Goal: Task Accomplishment & Management: Manage account settings

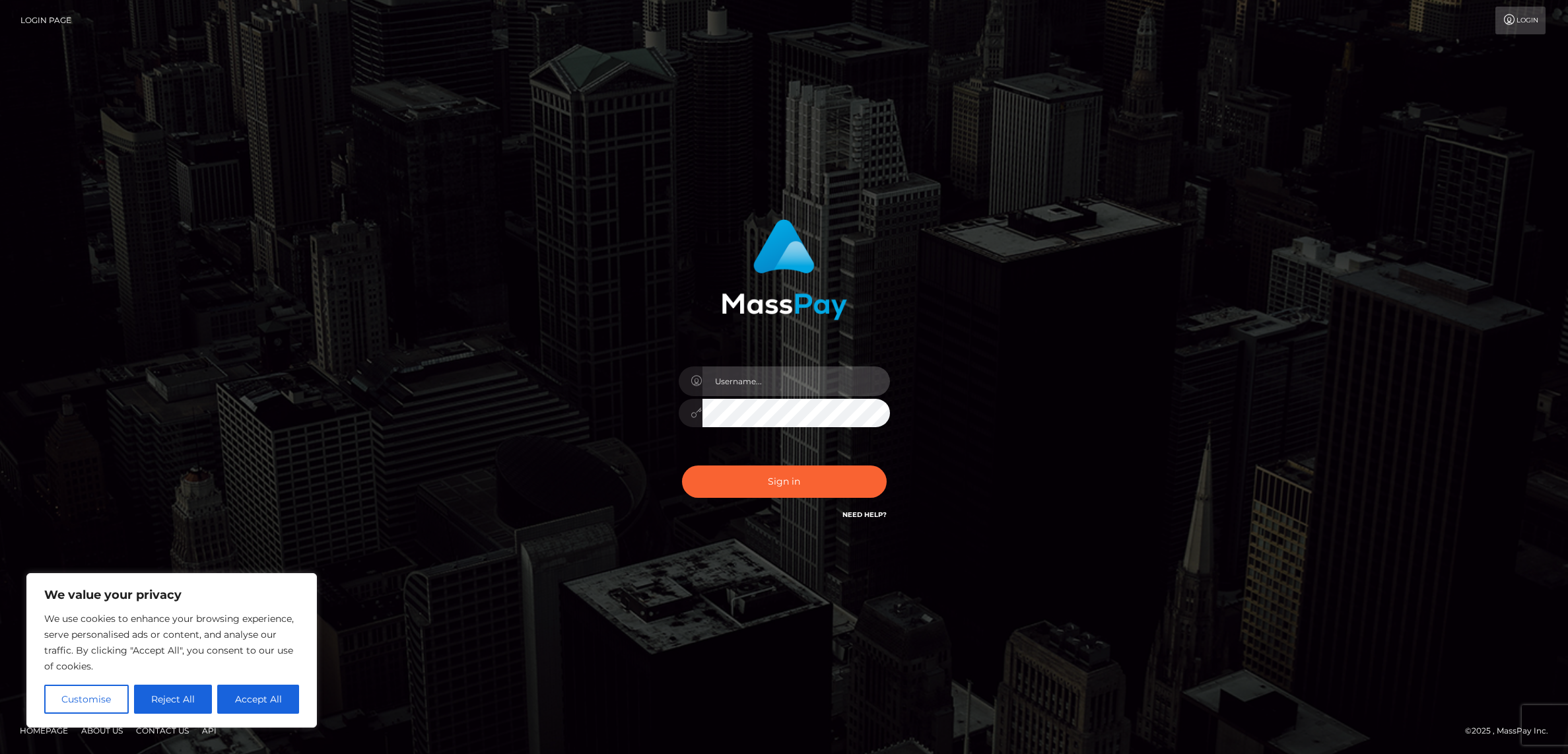
type input "alexism"
click at [810, 478] on button "Sign in" at bounding box center [784, 482] width 205 height 32
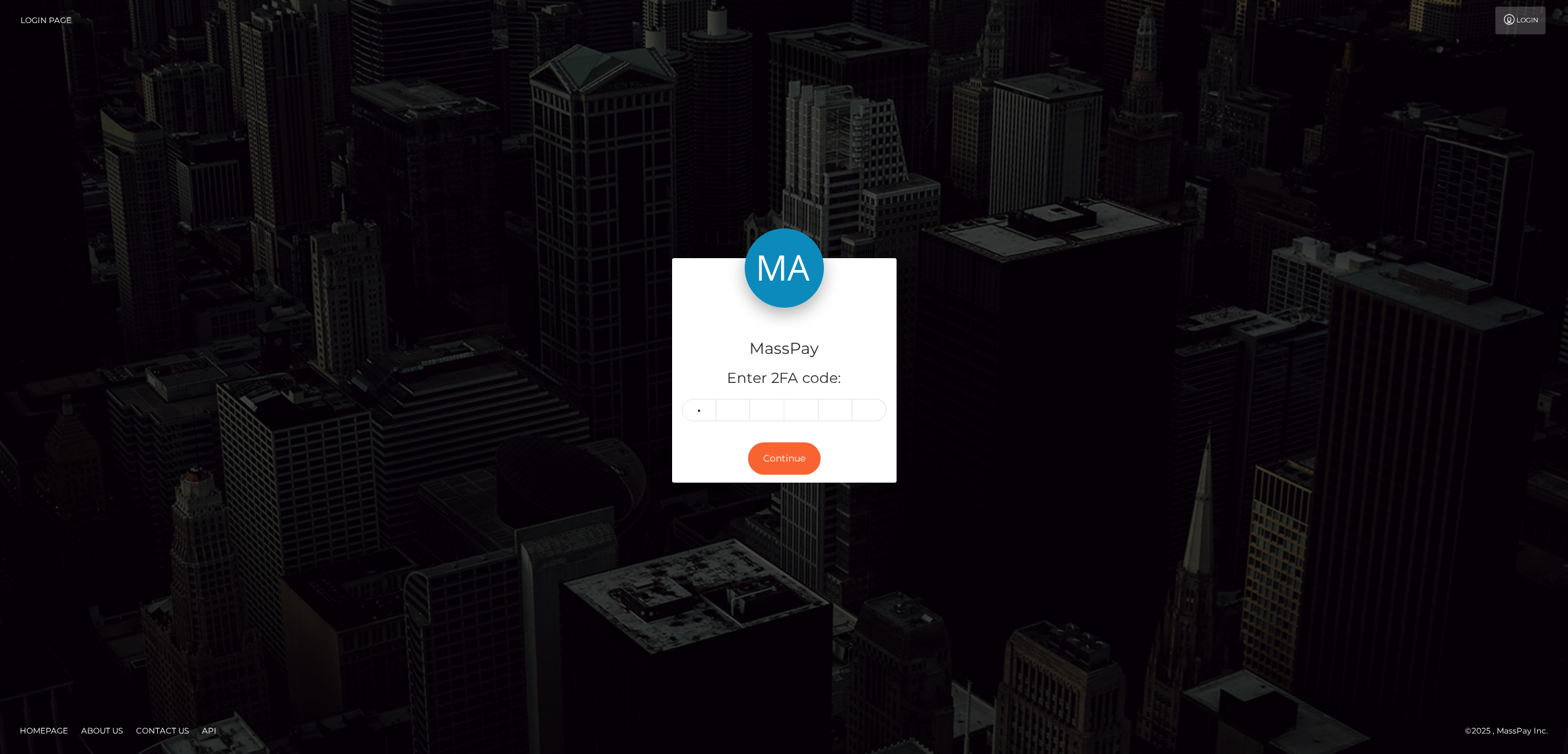
type input "8"
type input "9"
type input "1"
type input "0"
type input "2"
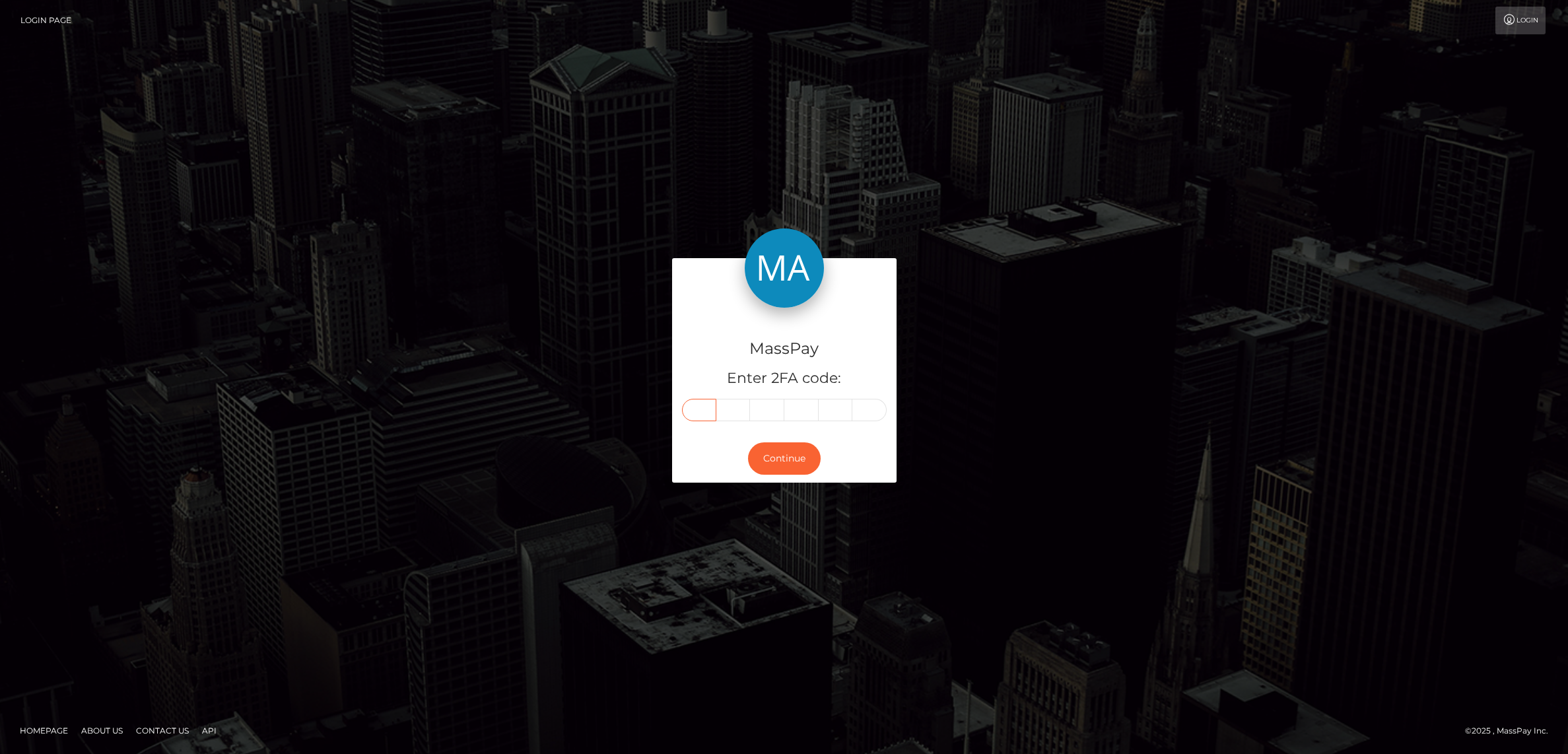
type input "8"
type input "9"
type input "1"
type input "0"
type input "2"
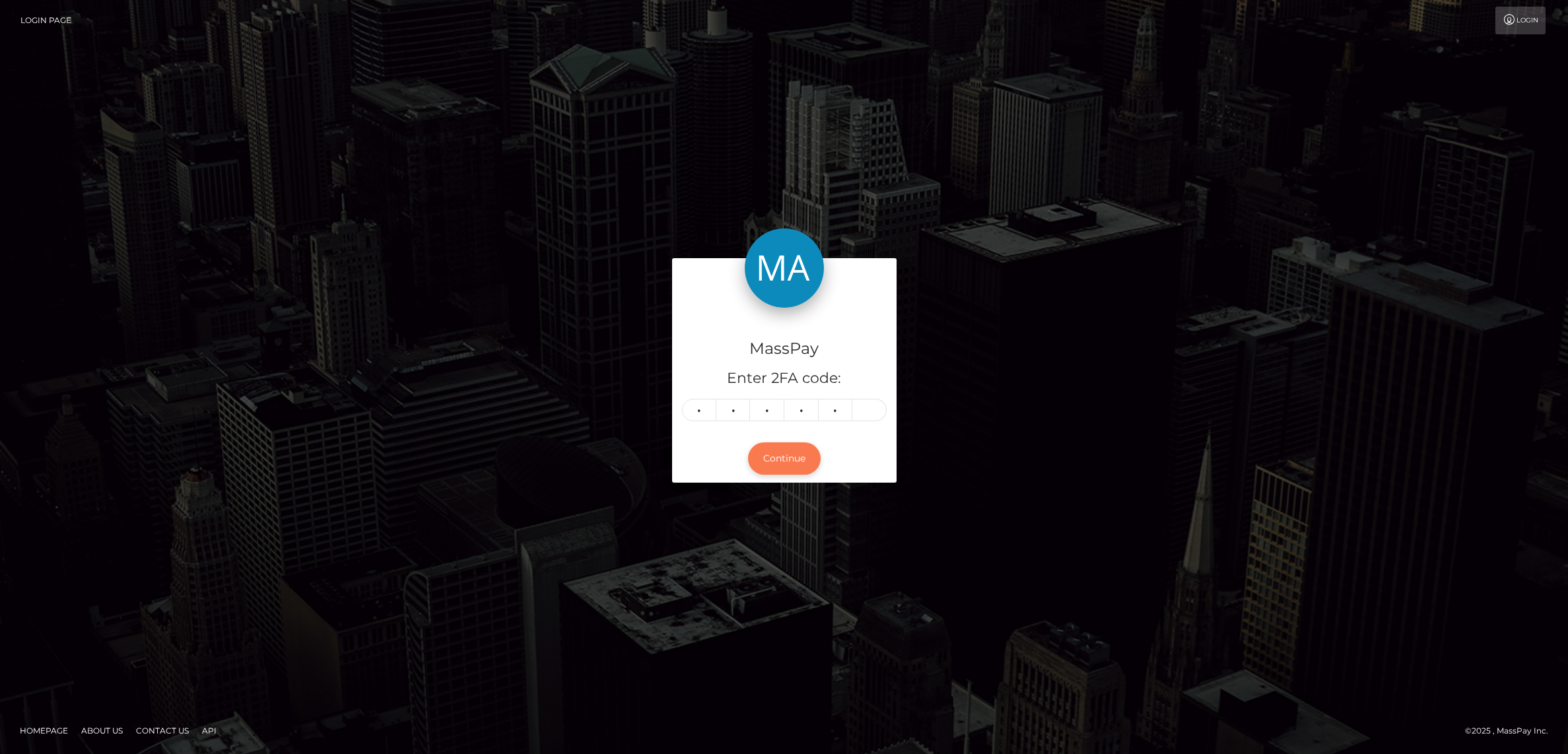
click at [790, 457] on button "Continue" at bounding box center [784, 458] width 73 height 32
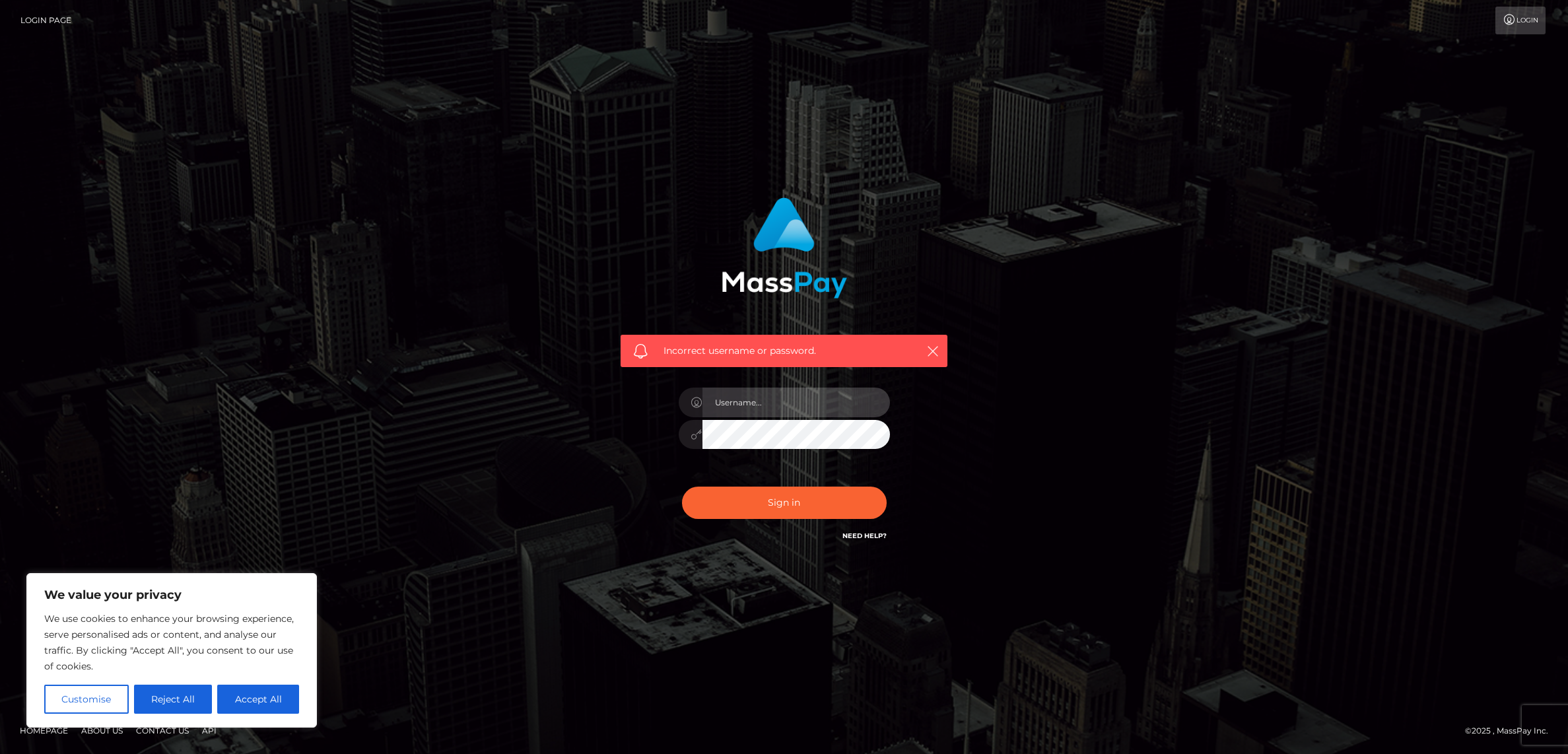
type input "alexism"
click at [767, 505] on button "Sign in" at bounding box center [784, 502] width 205 height 32
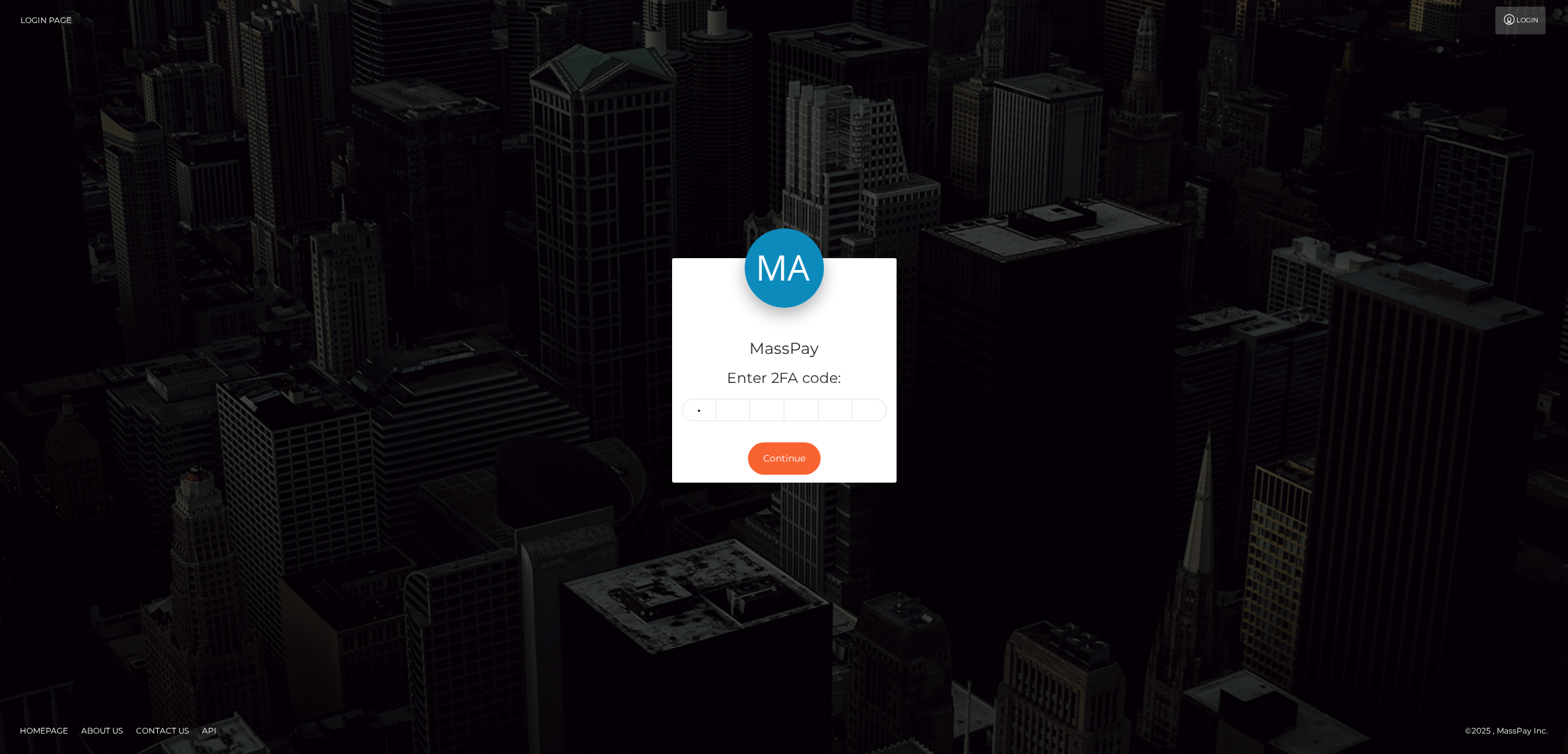
type input "8"
type input "9"
type input "1"
type input "0"
type input "2"
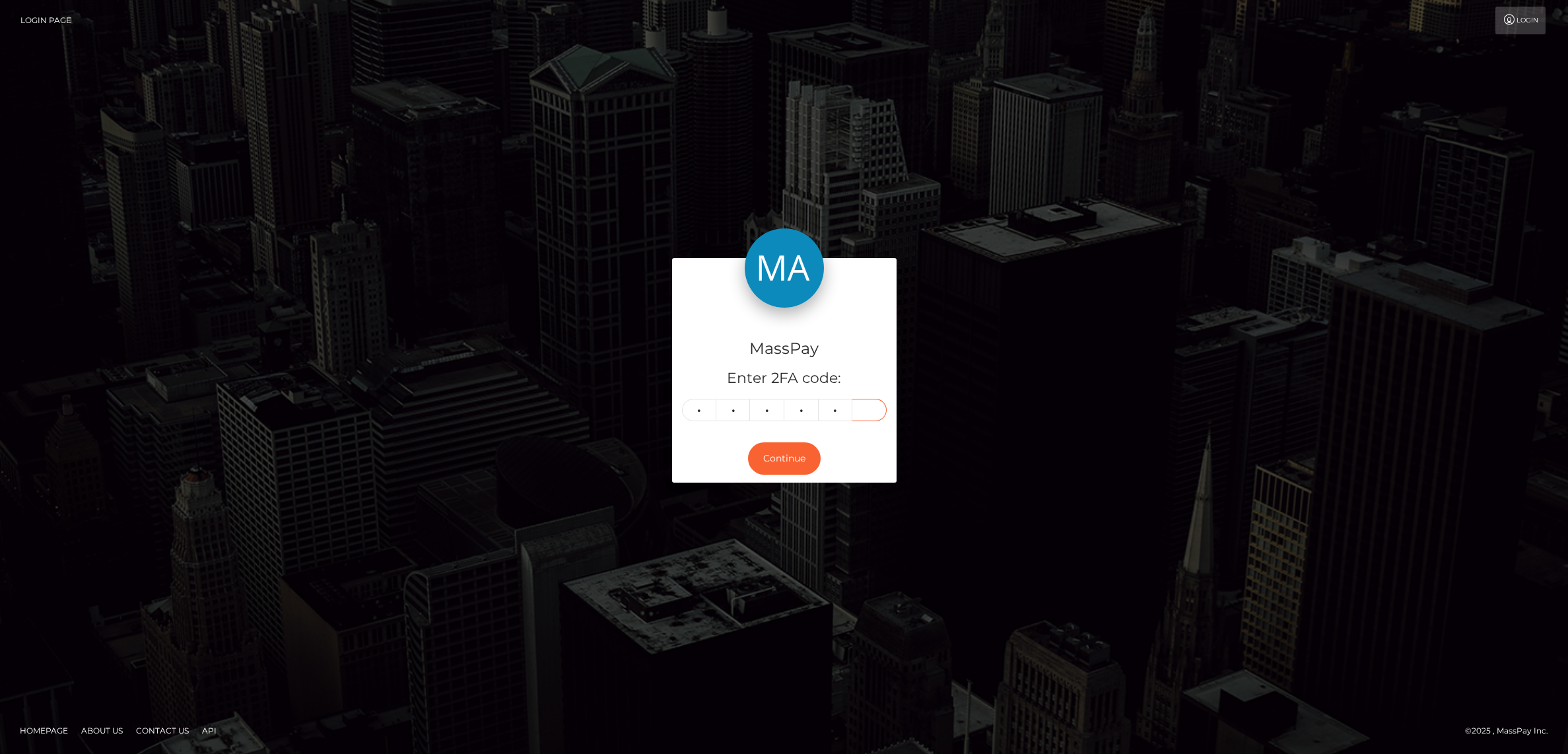
type input "1"
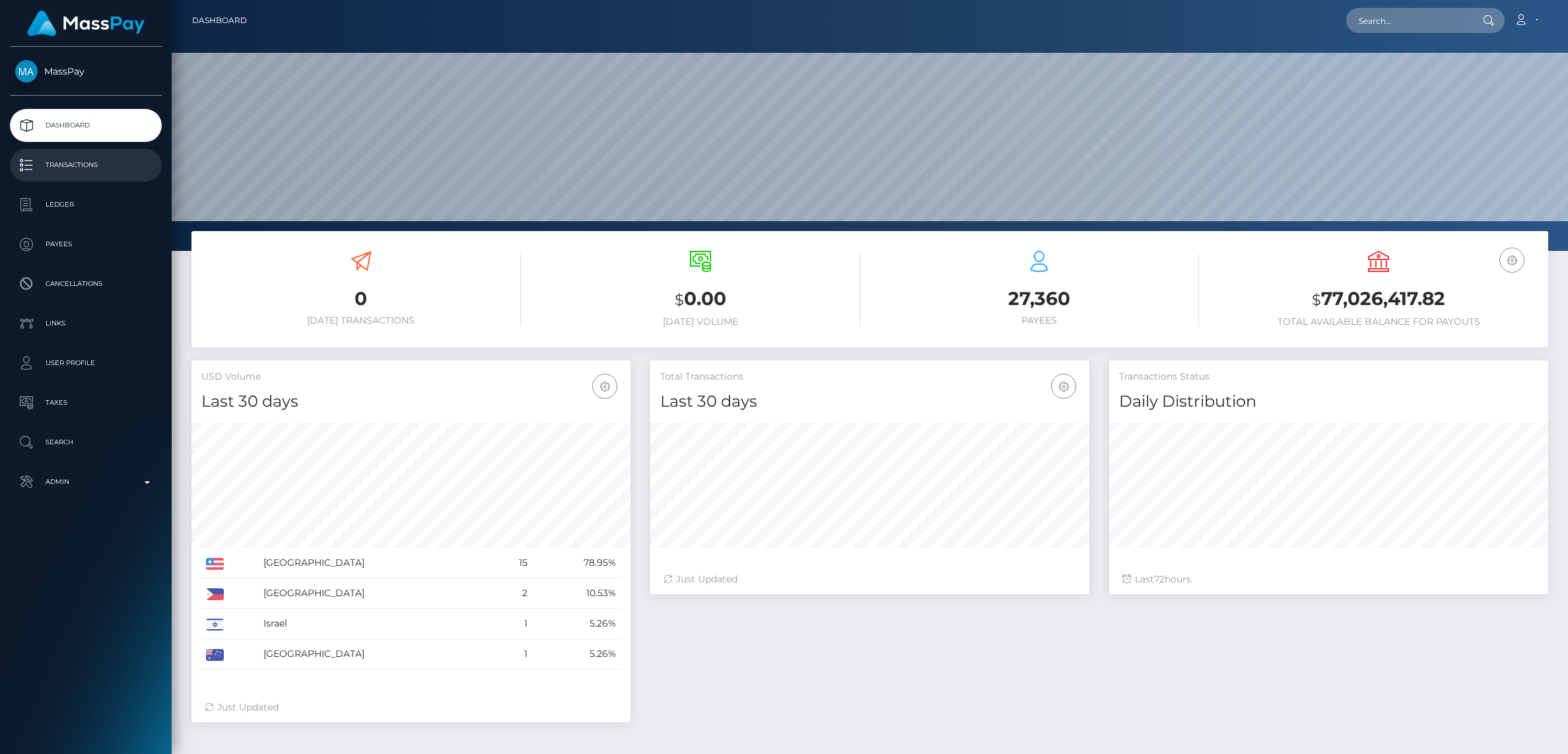
scroll to position [233, 439]
click at [112, 158] on p "Transactions" at bounding box center [86, 165] width 141 height 20
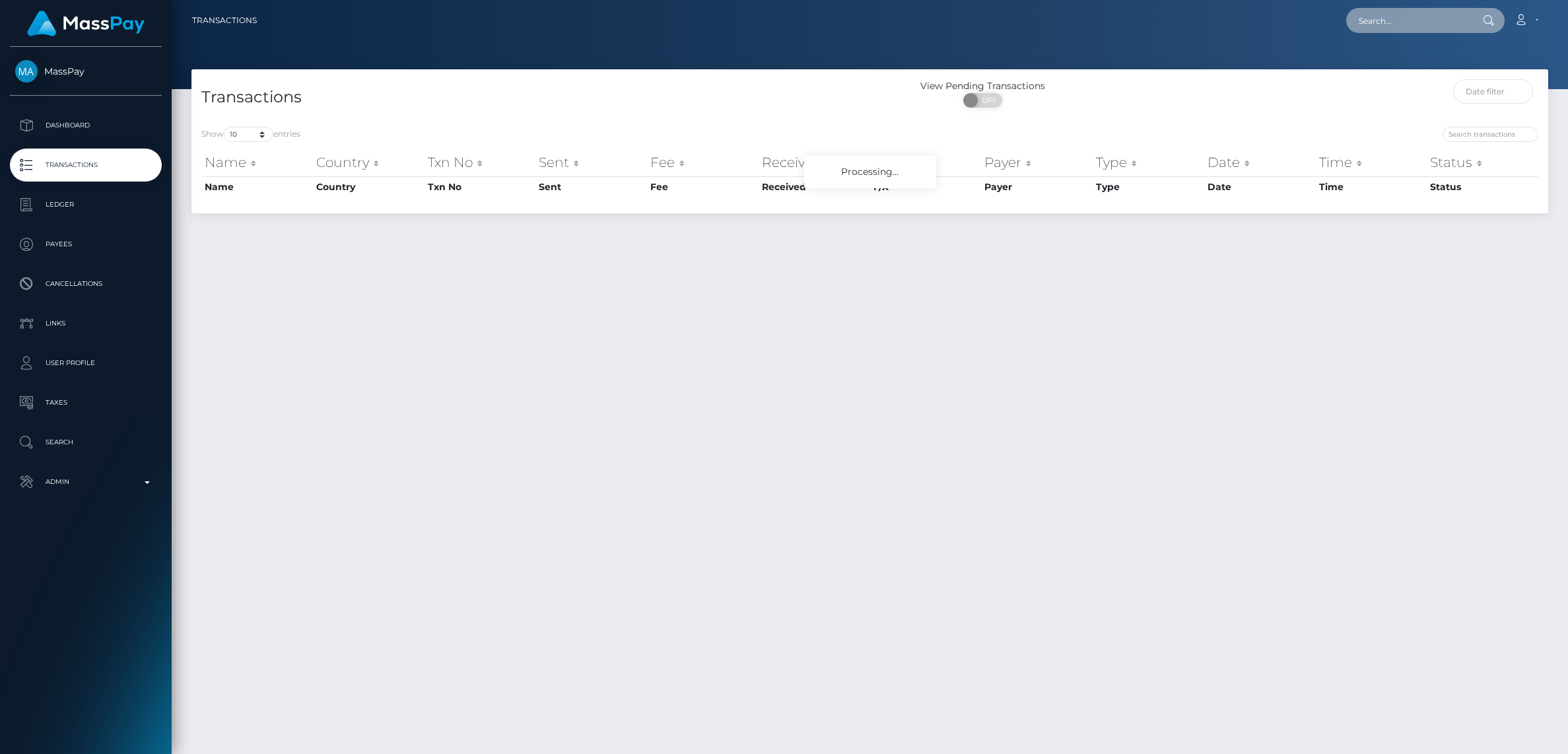
click at [1411, 19] on input "text" at bounding box center [1408, 20] width 124 height 25
paste input "[EMAIL_ADDRESS][DOMAIN_NAME]"
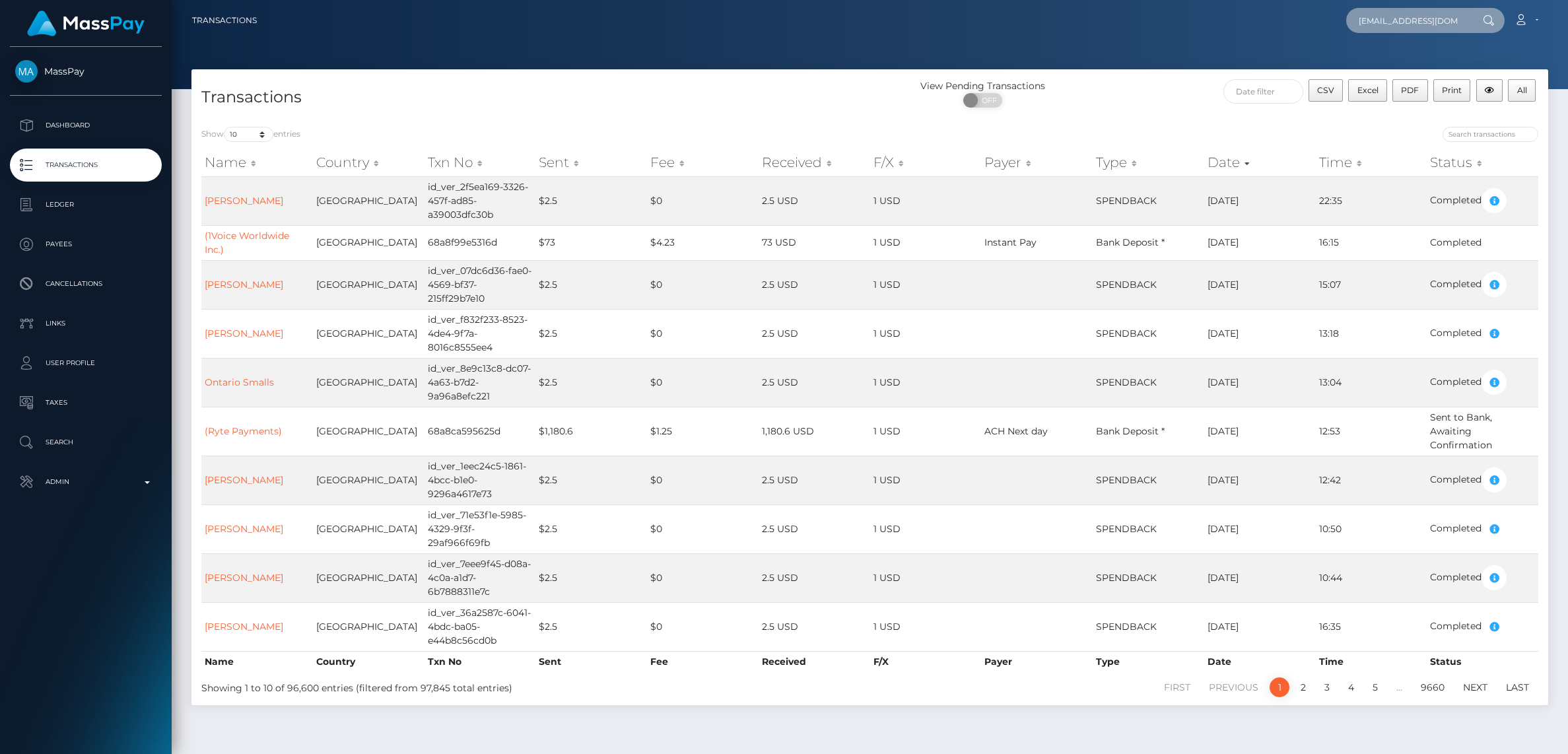
scroll to position [0, 15]
type input "[EMAIL_ADDRESS][DOMAIN_NAME]"
click at [1385, 66] on link "[PERSON_NAME]" at bounding box center [1399, 68] width 106 height 24
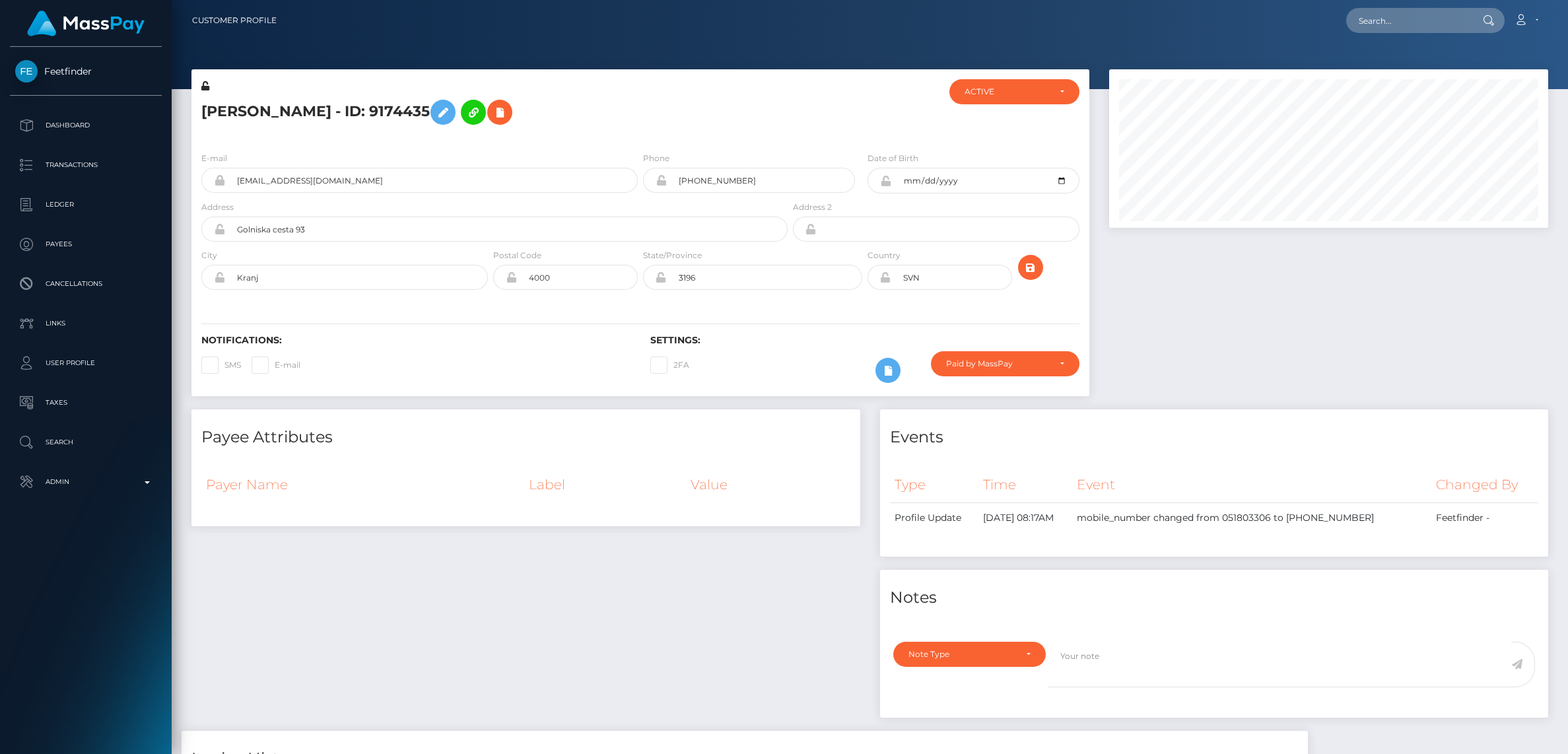
scroll to position [158, 439]
click at [985, 96] on div "ACTIVE" at bounding box center [1007, 91] width 84 height 10
click at [977, 183] on span "CLOSED" at bounding box center [982, 182] width 34 height 12
select select "CLOSED"
click at [451, 116] on icon at bounding box center [443, 113] width 16 height 17
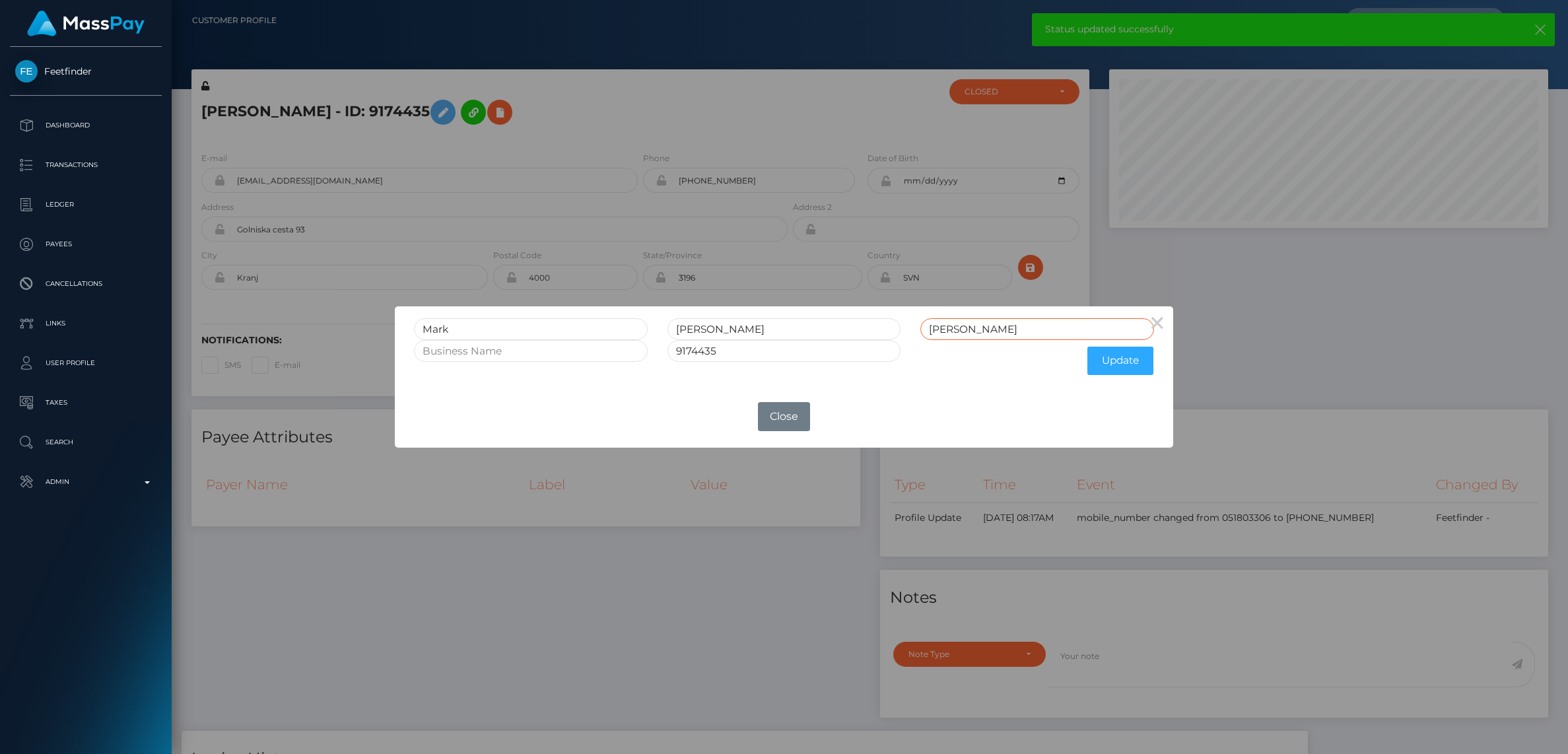
click at [988, 328] on input "Jezeršek" at bounding box center [1037, 330] width 234 height 22
type input "Jezeršek CLOSED"
click at [853, 352] on input "9174435" at bounding box center [784, 351] width 234 height 22
type input "9174435 CLOSED"
click at [1124, 364] on button "Update" at bounding box center [1121, 361] width 66 height 28
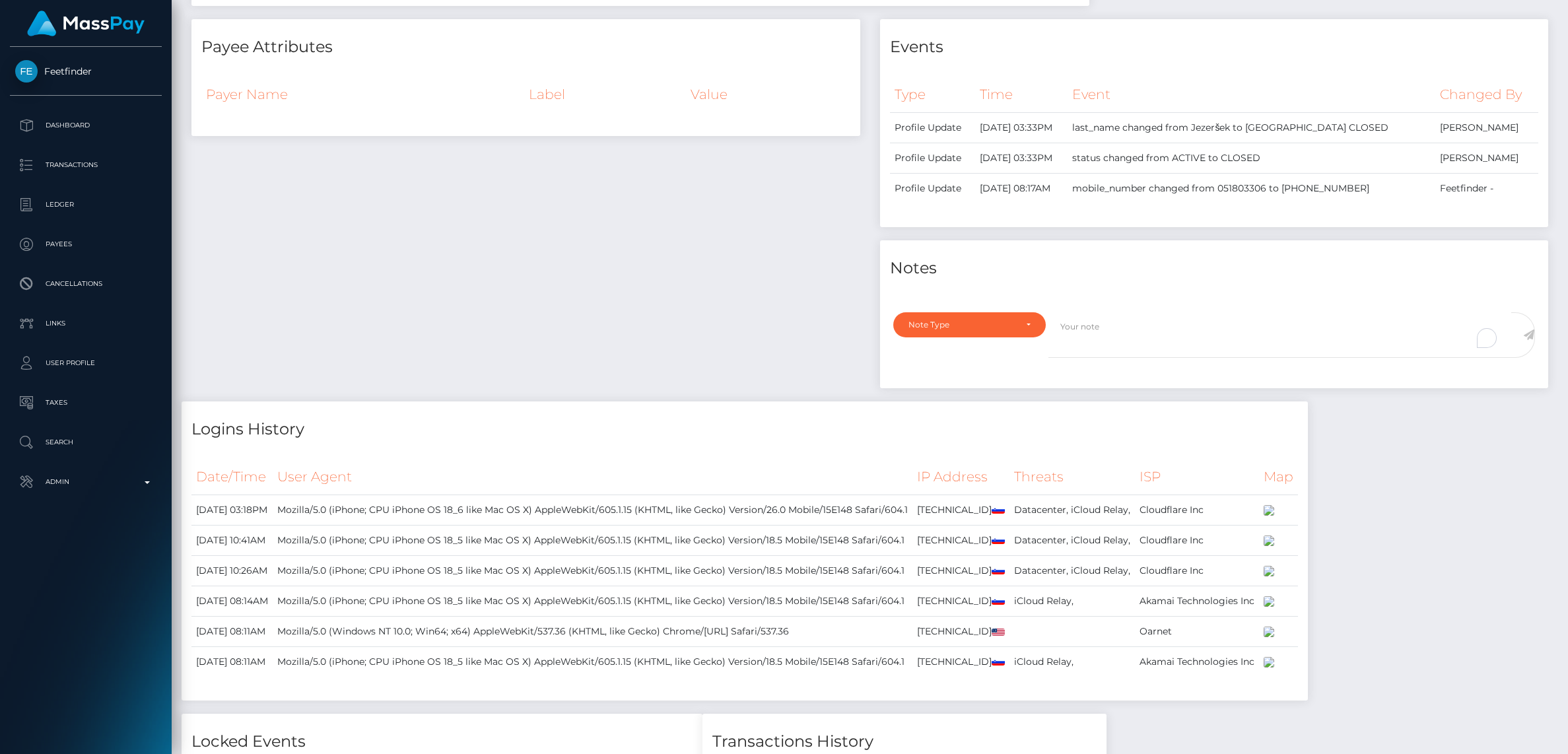
scroll to position [158, 439]
click at [1001, 327] on div "Note Type" at bounding box center [963, 324] width 108 height 10
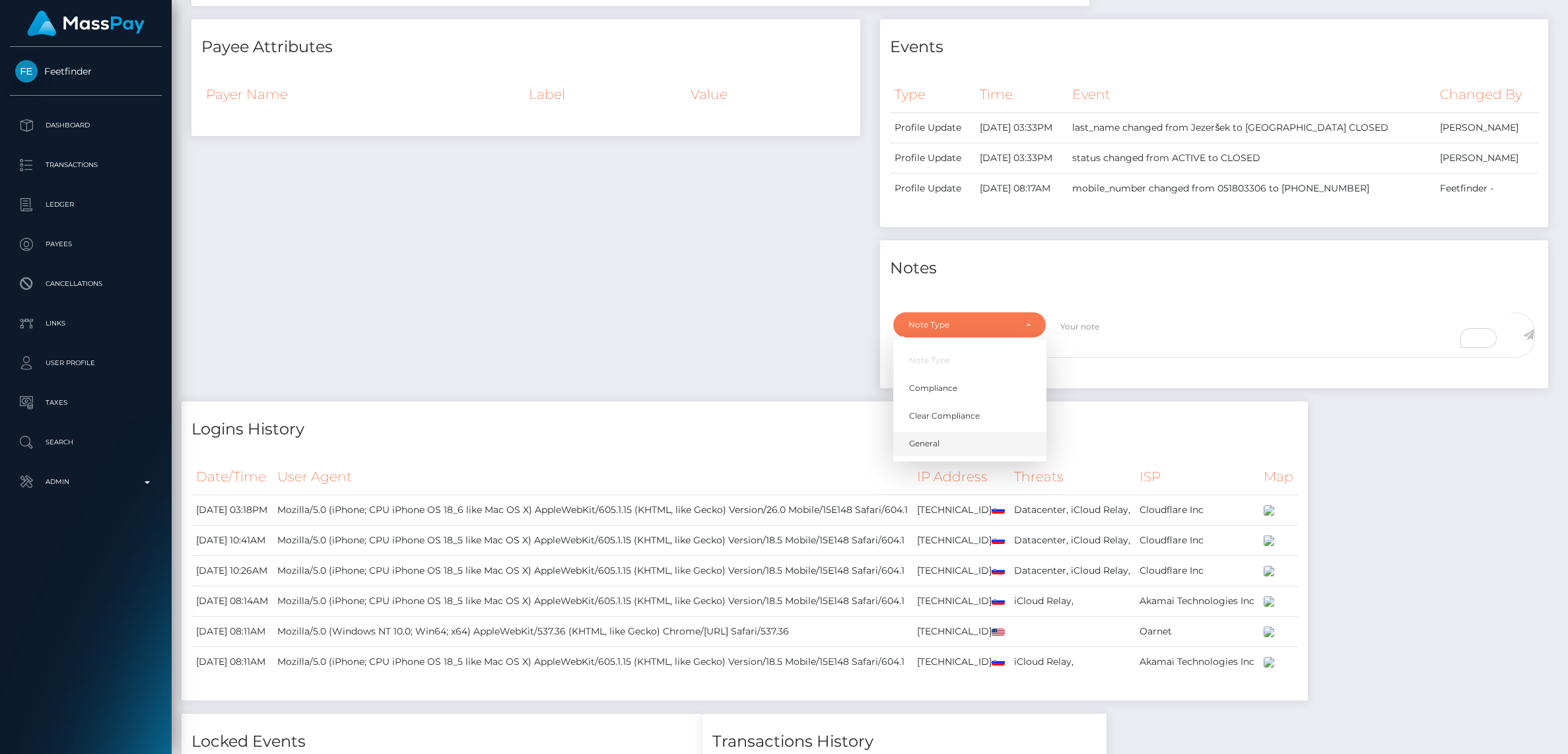
drag, startPoint x: 955, startPoint y: 440, endPoint x: 1138, endPoint y: 370, distance: 195.9
click at [954, 440] on link "General" at bounding box center [970, 444] width 153 height 24
select select "GENERAL"
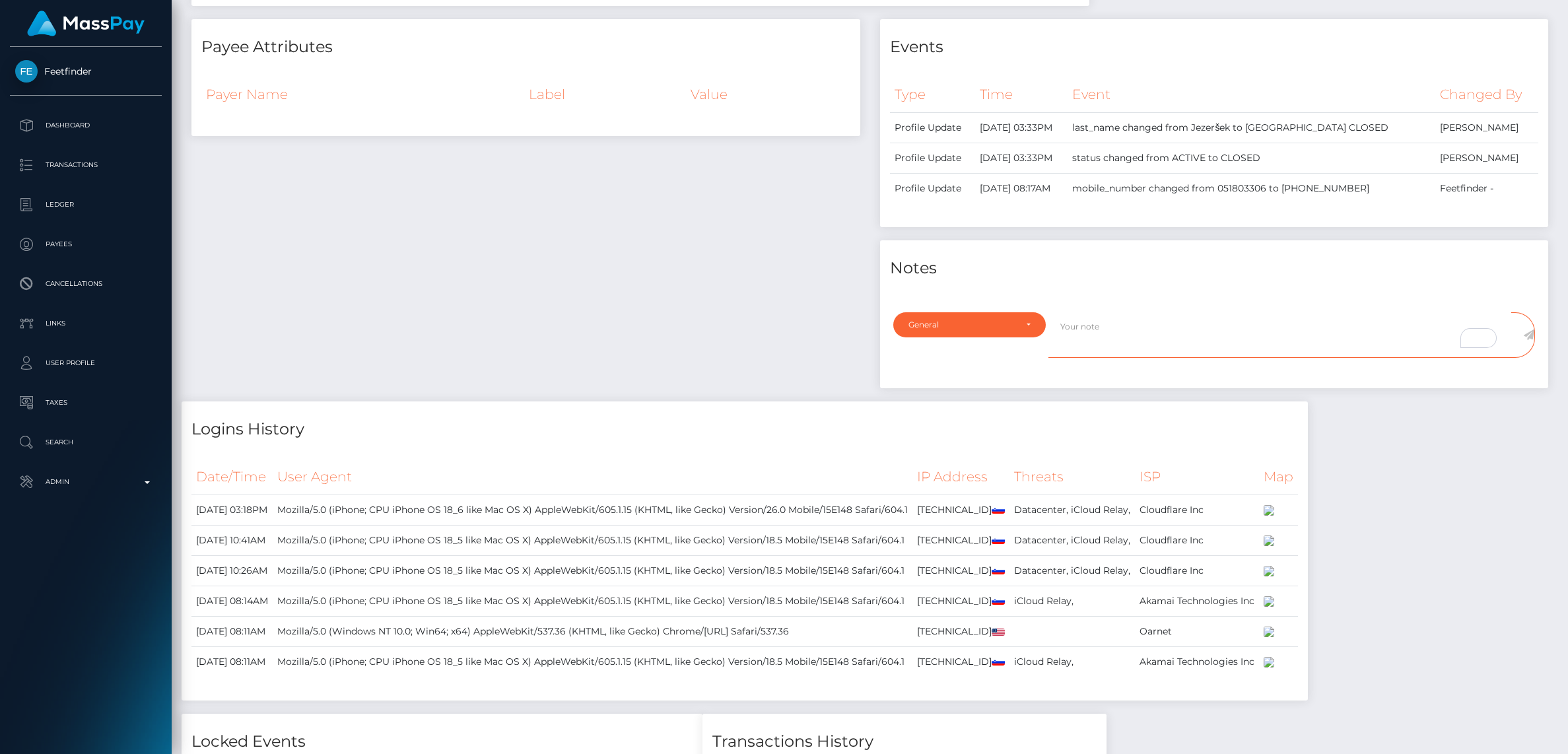
click at [1144, 335] on textarea "To enrich screen reader interactions, please activate Accessibility in Grammarl…" at bounding box center [1280, 335] width 463 height 46
type textarea "a"
click at [1305, 330] on textarea "Account closed at user's request via [EMAIL_ADDRESS][DOMAIN_NAME]" at bounding box center [1280, 335] width 463 height 46
type textarea "Account closed at user's request via [EMAIL_ADDRESS][DOMAIN_NAME]"
click at [1530, 334] on icon at bounding box center [1529, 334] width 11 height 10
